Goal: Check status: Check status

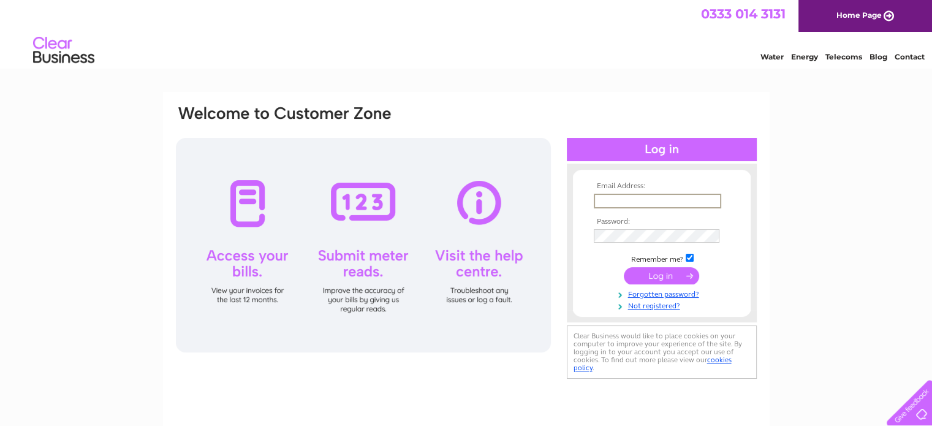
click at [639, 202] on input "text" at bounding box center [658, 201] width 128 height 15
type input "eilidh@summer-isles.com"
click at [664, 276] on input "submit" at bounding box center [661, 274] width 75 height 17
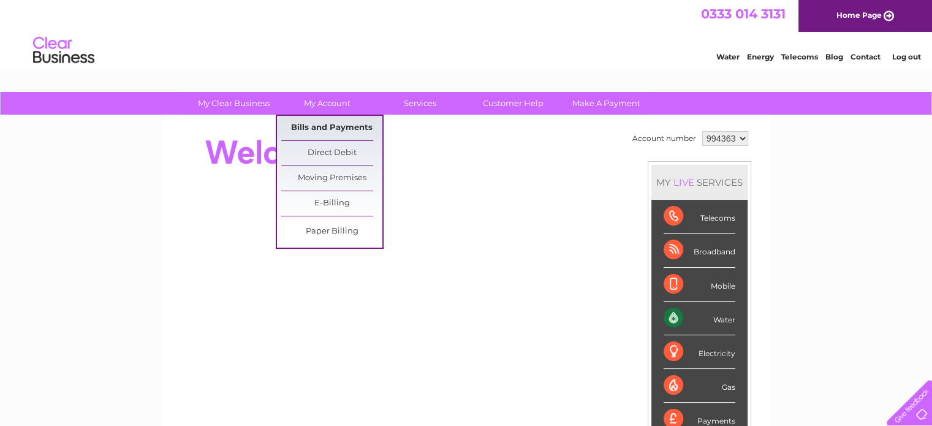
click at [348, 127] on link "Bills and Payments" at bounding box center [331, 128] width 101 height 25
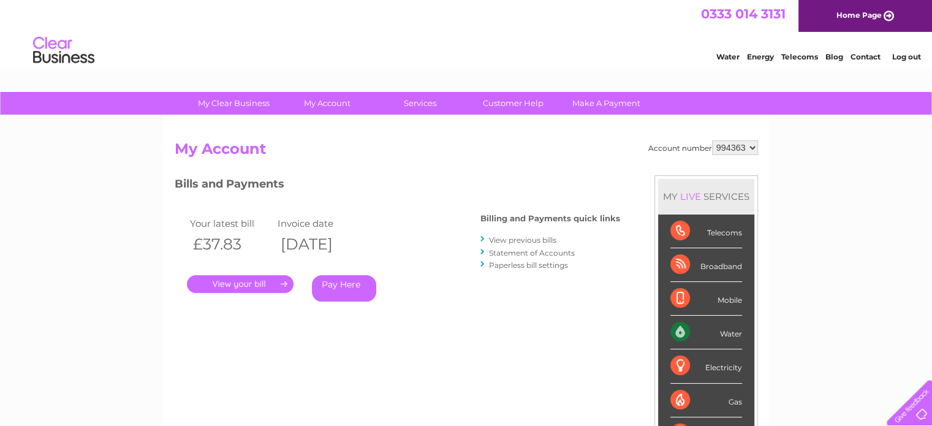
click at [261, 288] on link "." at bounding box center [240, 284] width 107 height 18
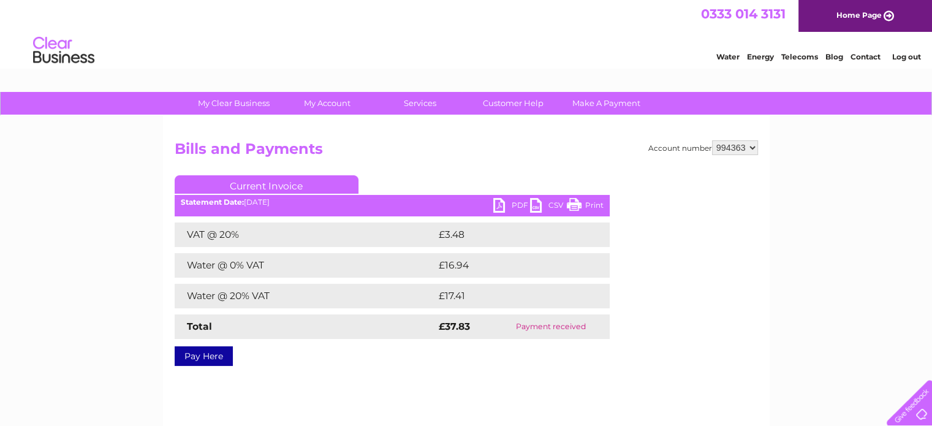
click at [910, 57] on link "Log out" at bounding box center [906, 56] width 29 height 9
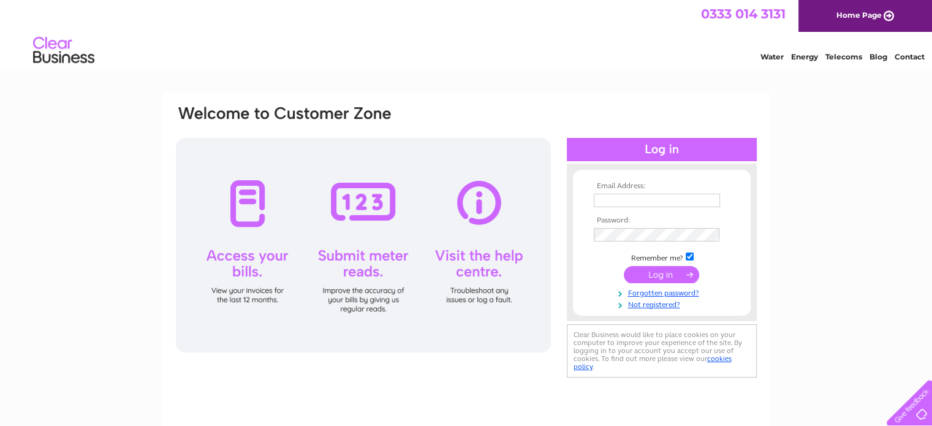
click at [660, 200] on input "text" at bounding box center [657, 200] width 126 height 13
paste input "invoices@summer-isles.com"
type input "invoices@summer-isles.com"
click at [676, 277] on input "submit" at bounding box center [661, 274] width 75 height 17
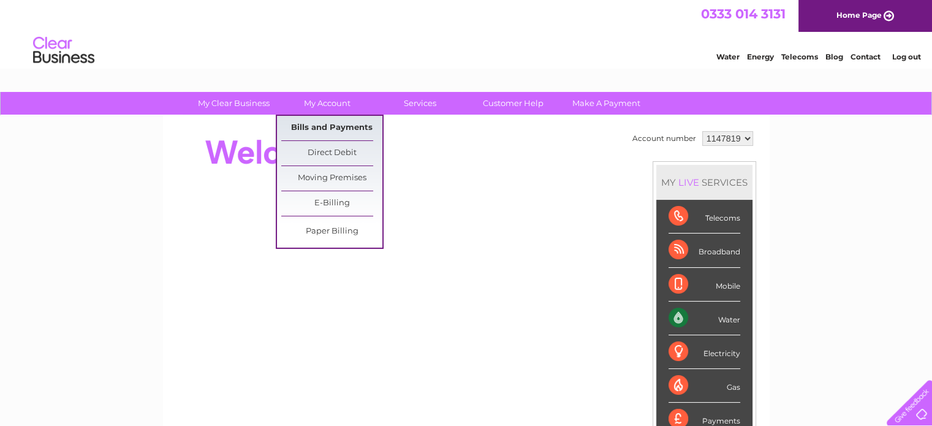
click at [348, 129] on link "Bills and Payments" at bounding box center [331, 128] width 101 height 25
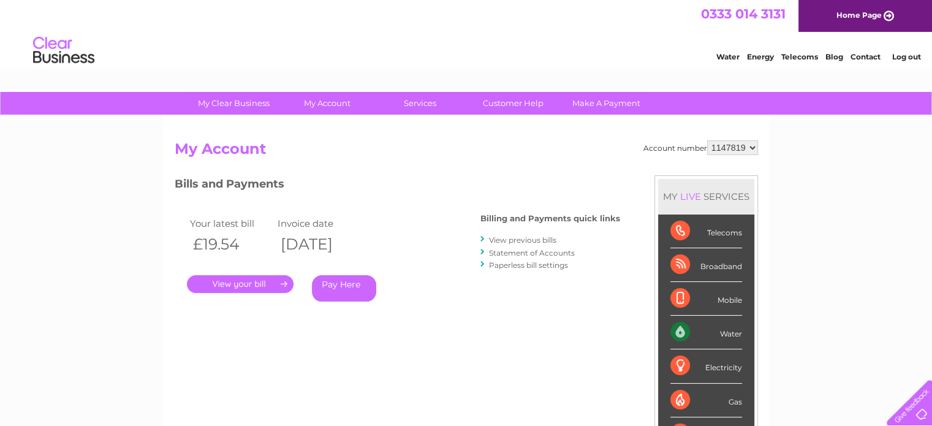
click at [266, 280] on link "." at bounding box center [240, 284] width 107 height 18
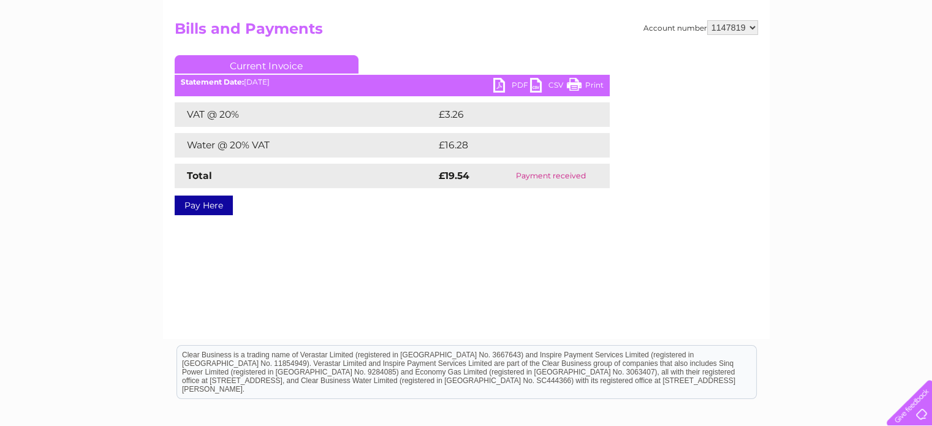
scroll to position [123, 0]
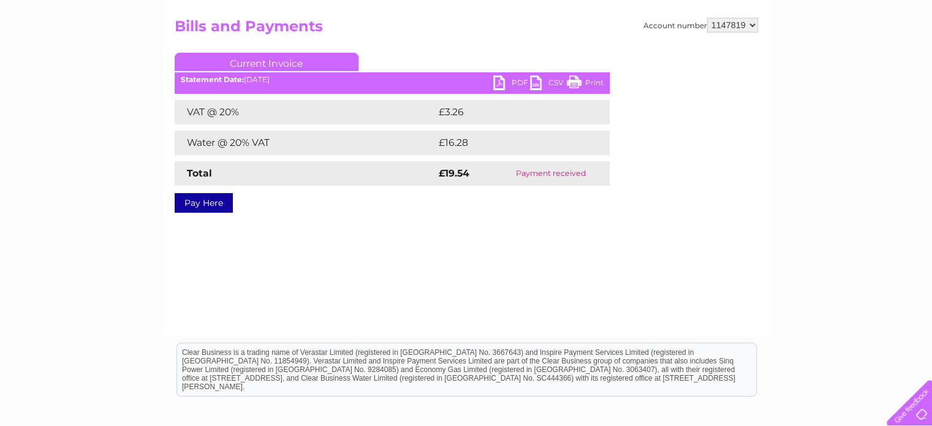
drag, startPoint x: 544, startPoint y: 178, endPoint x: 537, endPoint y: 134, distance: 44.6
click at [545, 178] on td "Payment received" at bounding box center [550, 173] width 117 height 25
